Goal: Task Accomplishment & Management: Manage account settings

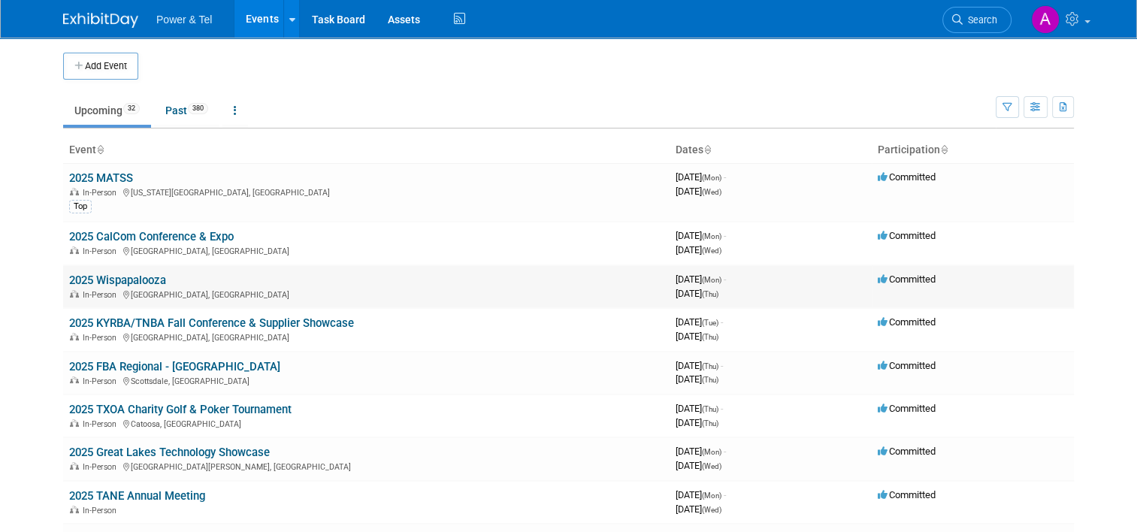
click at [110, 278] on link "2025 Wispapalooza" at bounding box center [117, 281] width 97 height 14
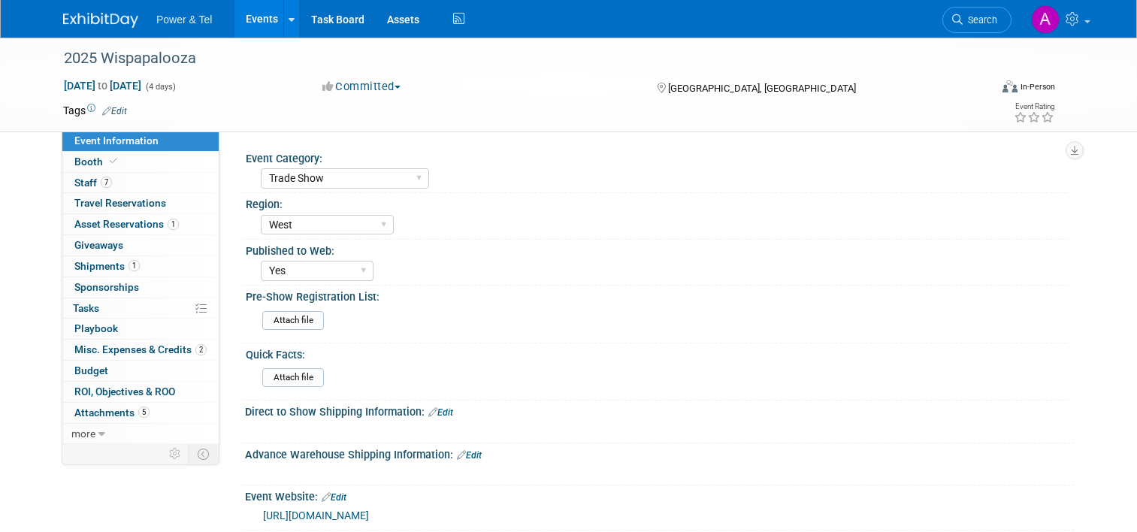
select select "Trade Show"
select select "West"
select select "Yes"
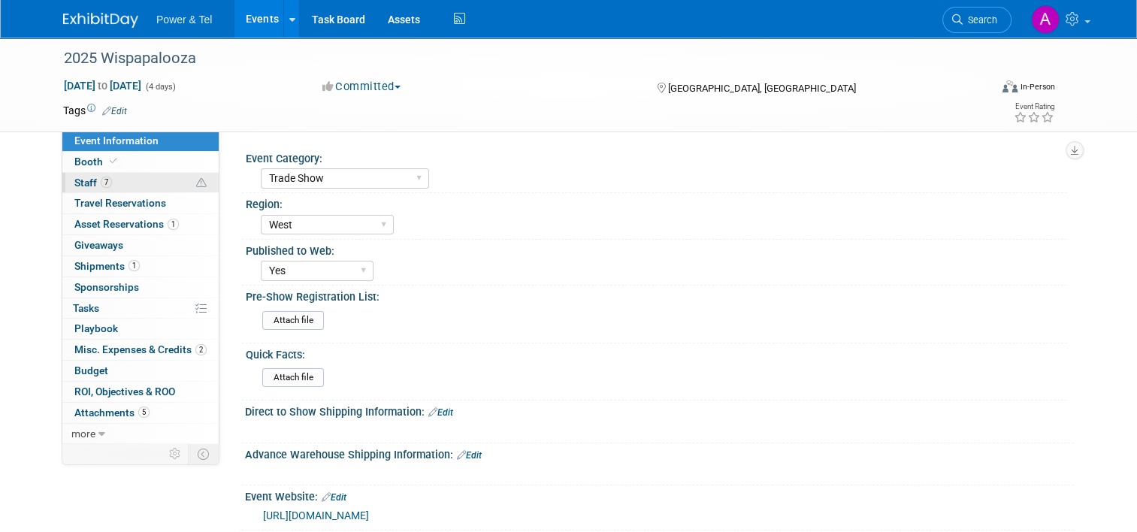
click at [144, 189] on link "7 Staff 7" at bounding box center [140, 183] width 156 height 20
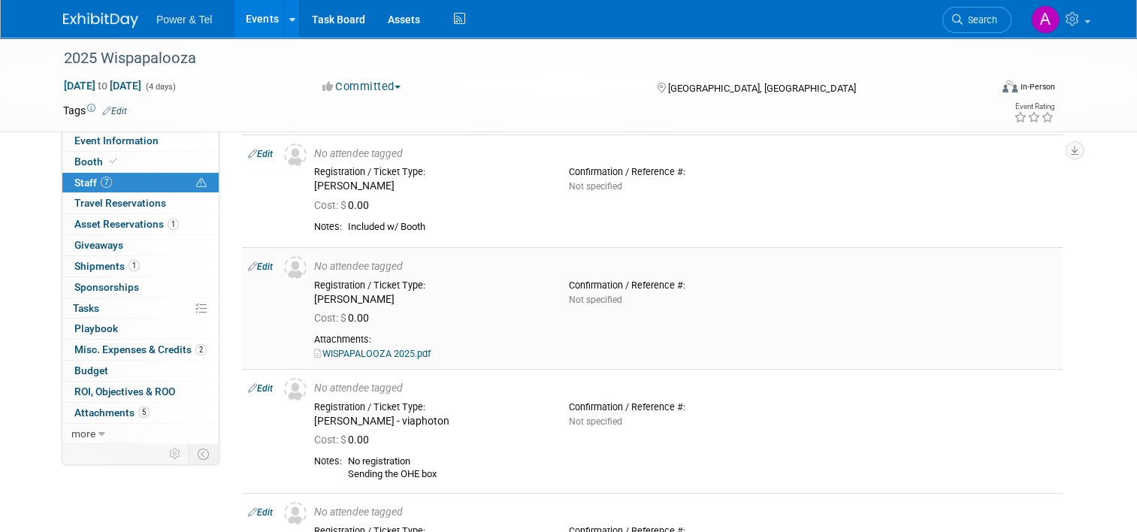
scroll to position [141, 0]
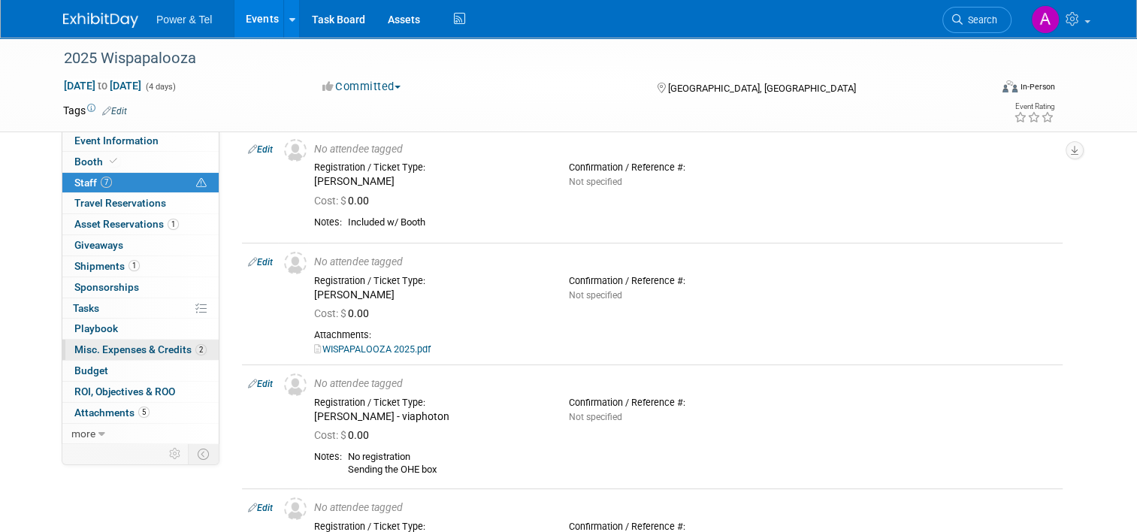
click at [139, 348] on span "Misc. Expenses & Credits 2" at bounding box center [140, 349] width 132 height 12
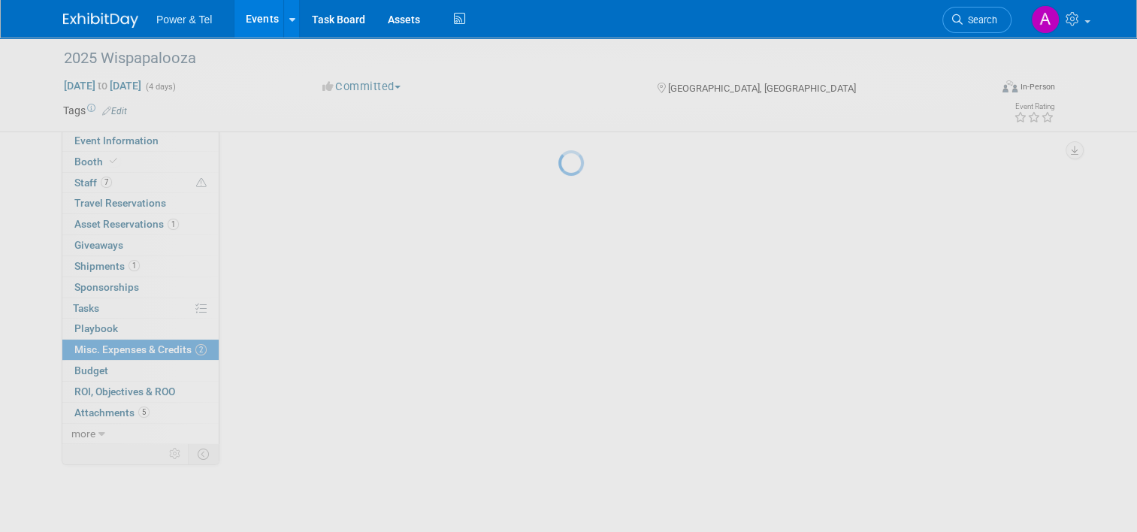
scroll to position [0, 0]
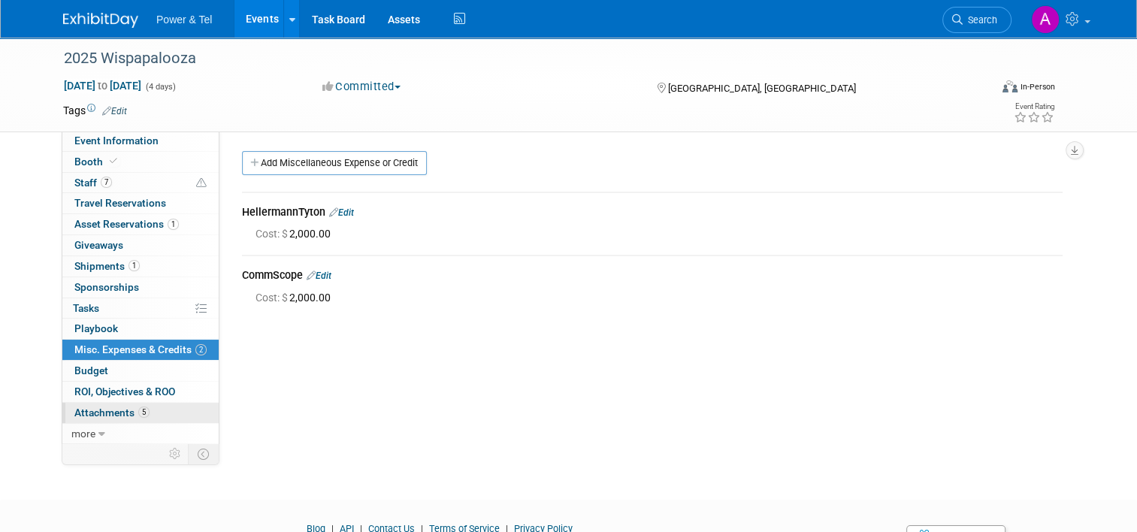
click at [107, 413] on span "Attachments 5" at bounding box center [111, 413] width 75 height 12
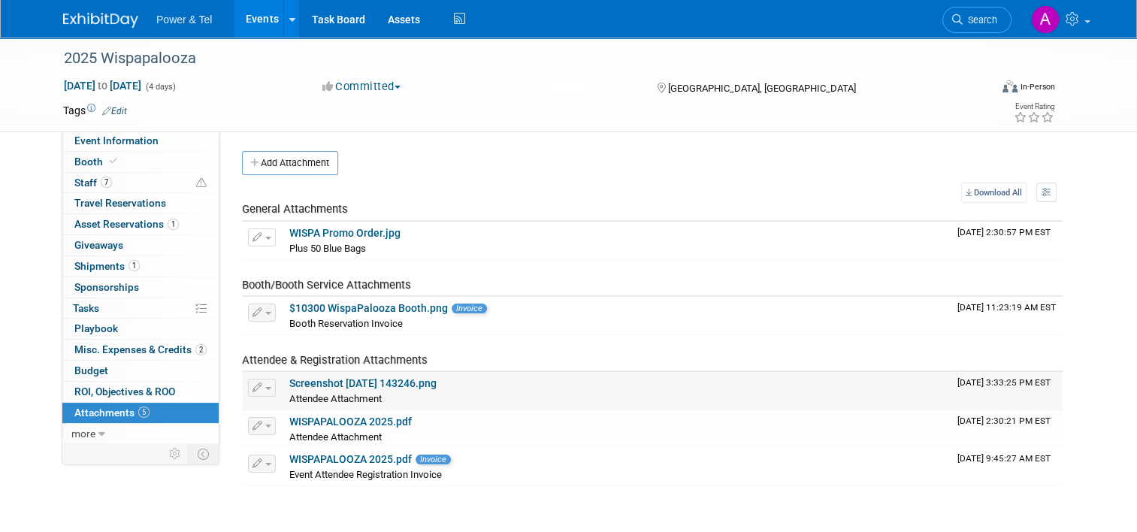
click at [301, 377] on link "Screenshot 2025-09-24 143246.png" at bounding box center [362, 383] width 147 height 12
click at [366, 424] on link "WISPAPALOOZA 2025.pdf" at bounding box center [350, 422] width 123 height 12
click at [352, 454] on link "WISPAPALOOZA 2025.pdf" at bounding box center [350, 459] width 123 height 12
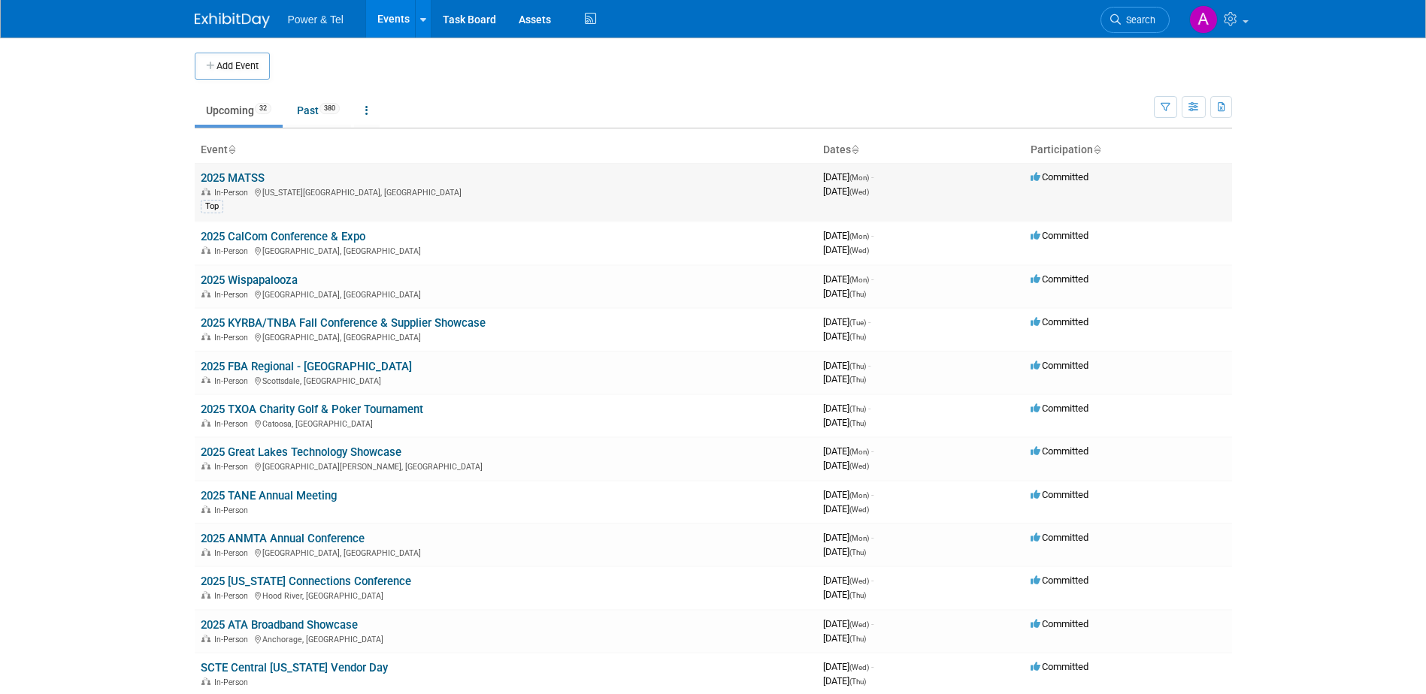
click at [230, 177] on link "2025 MATSS" at bounding box center [233, 178] width 64 height 14
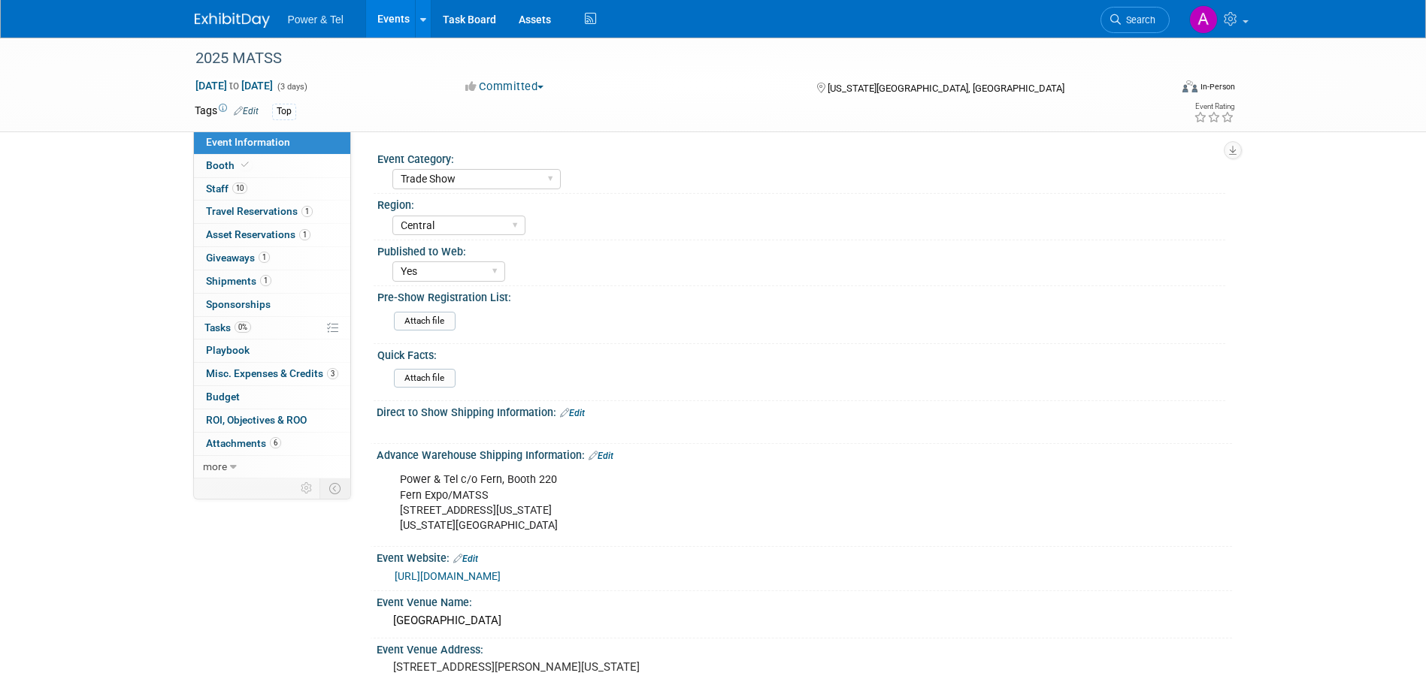
select select "Trade Show"
select select "Central"
select select "Yes"
click at [274, 192] on link "10 Staff 10" at bounding box center [272, 189] width 156 height 23
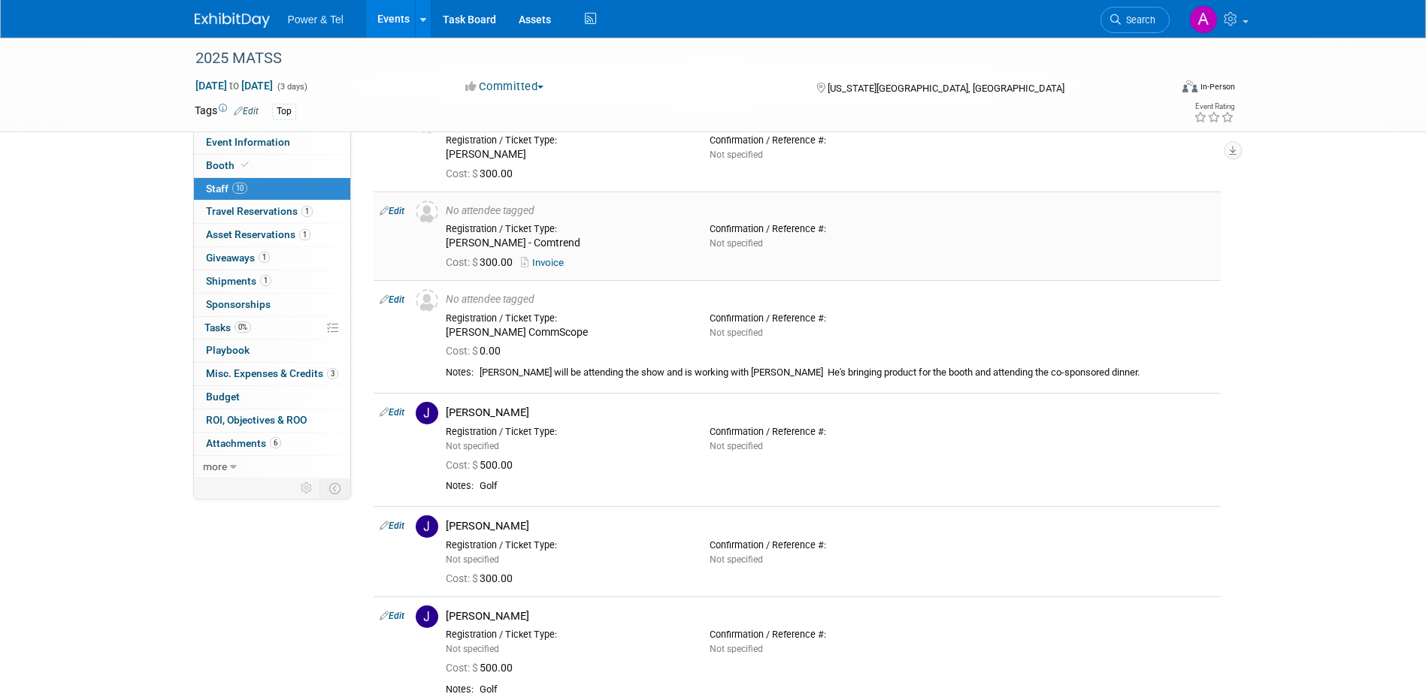
scroll to position [171, 0]
